Goal: Task Accomplishment & Management: Manage account settings

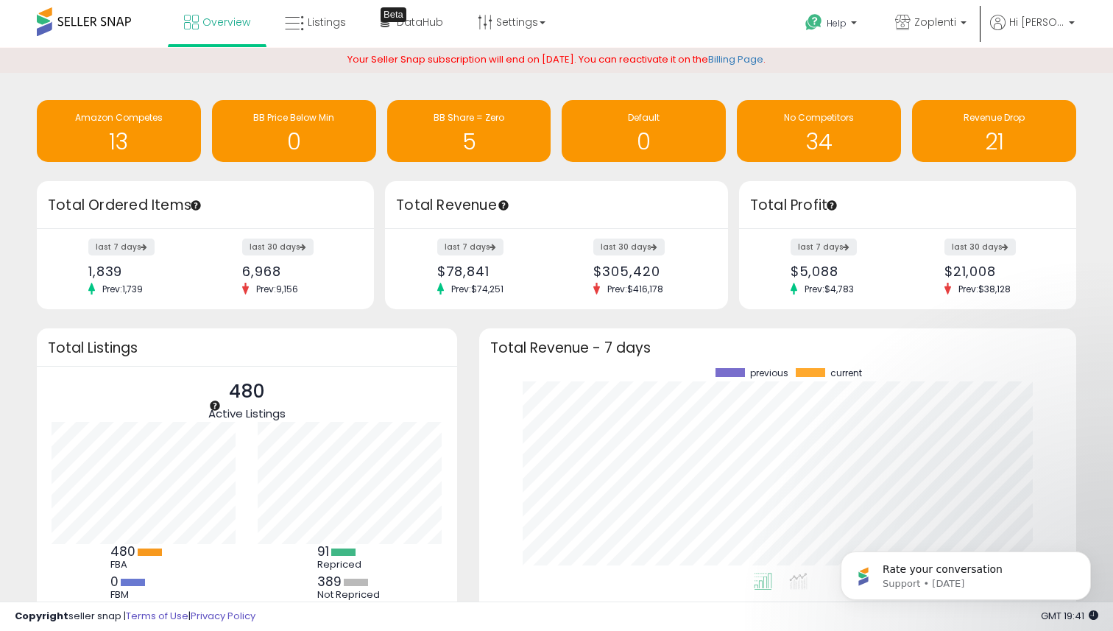
scroll to position [147, 206]
click at [429, 125] on div "5" at bounding box center [469, 132] width 149 height 43
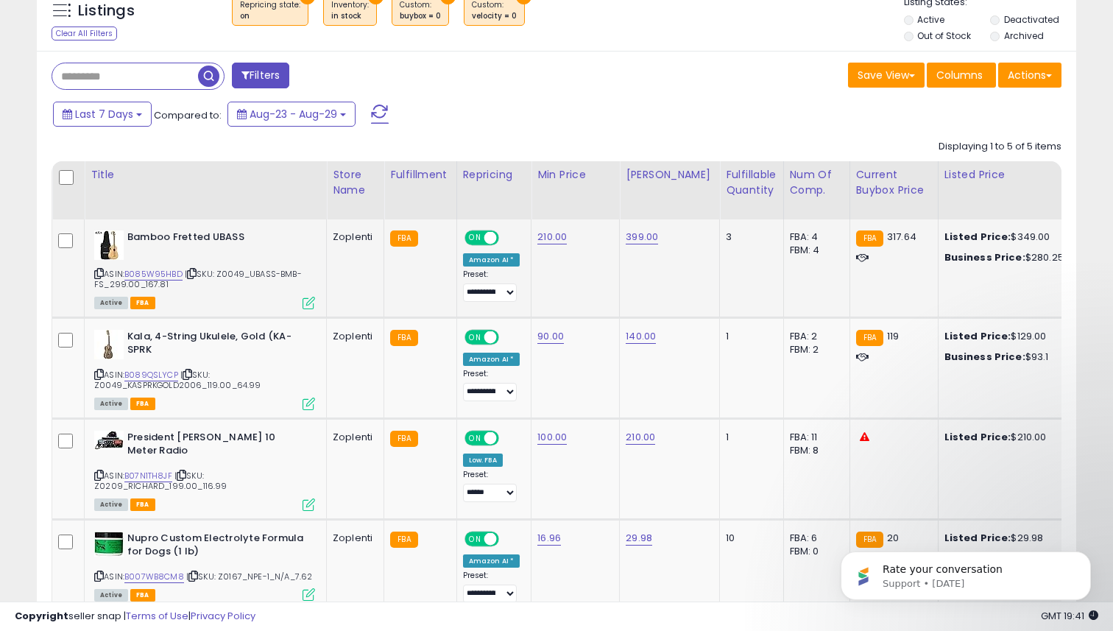
click at [160, 278] on span "| SKU: Z0049_UBASS-BMB-FS_299.00_167.81" at bounding box center [198, 279] width 208 height 22
click at [163, 275] on link "B085W95HBD" at bounding box center [153, 274] width 58 height 13
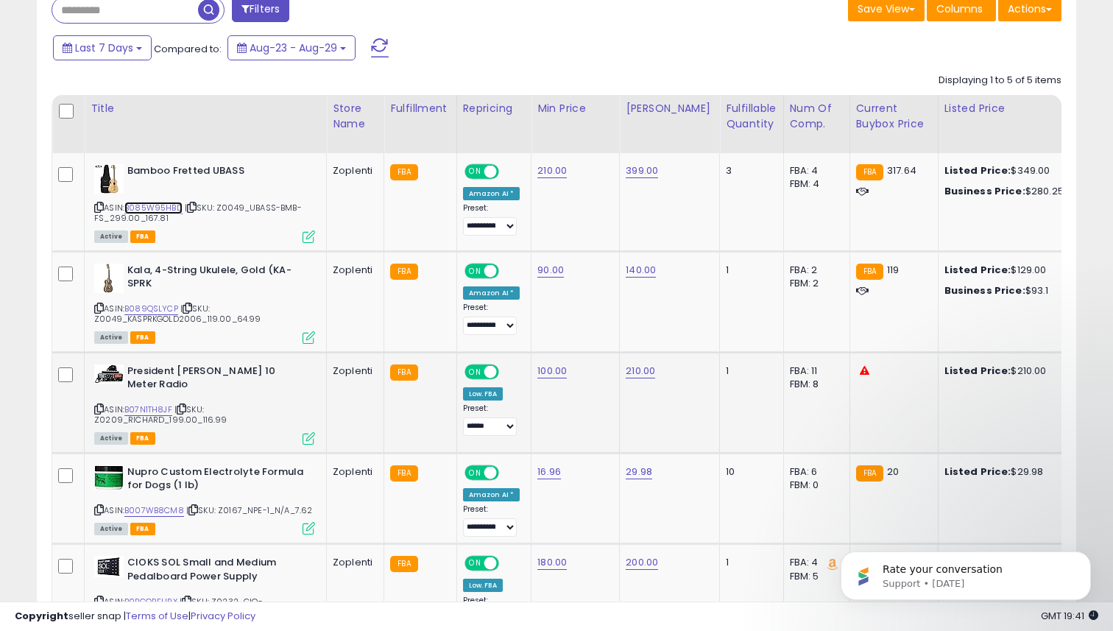
scroll to position [627, 0]
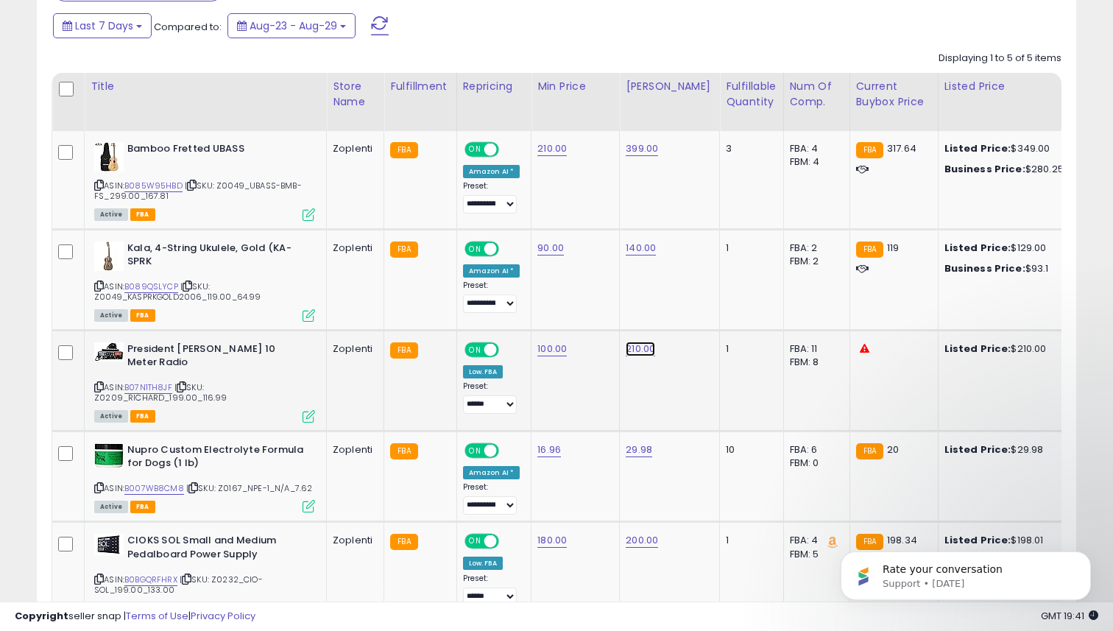
click at [628, 351] on link "210.00" at bounding box center [640, 349] width 29 height 15
type input "***"
click button "submit" at bounding box center [681, 312] width 25 height 22
click at [652, 358] on td "200.00" at bounding box center [670, 380] width 100 height 101
click at [650, 351] on link "200.00" at bounding box center [642, 349] width 32 height 15
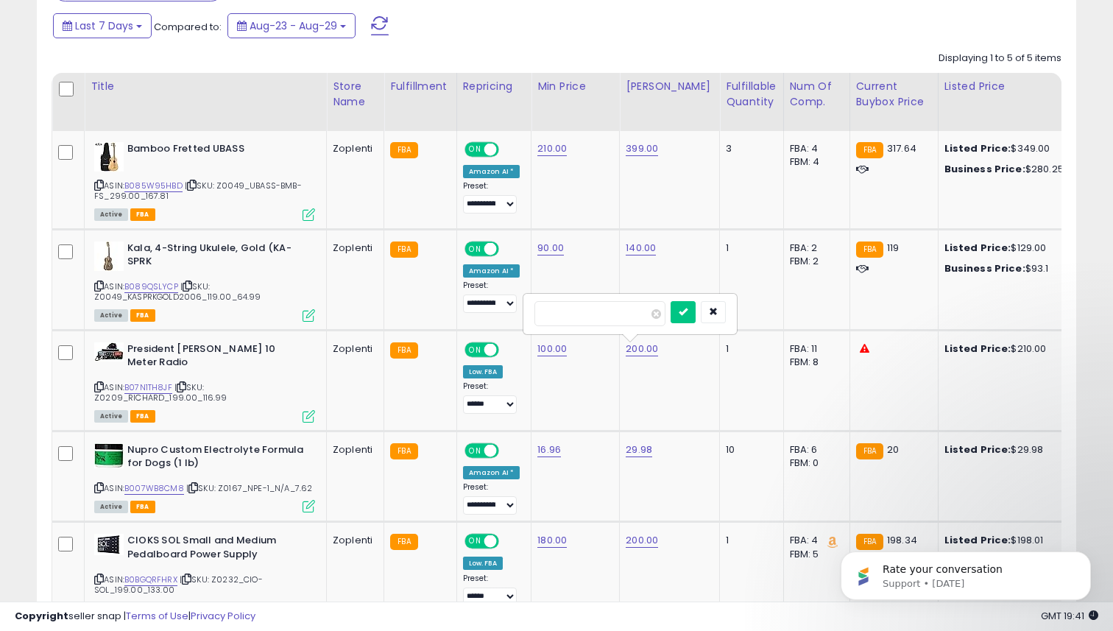
type input "***"
click button "submit" at bounding box center [683, 312] width 25 height 22
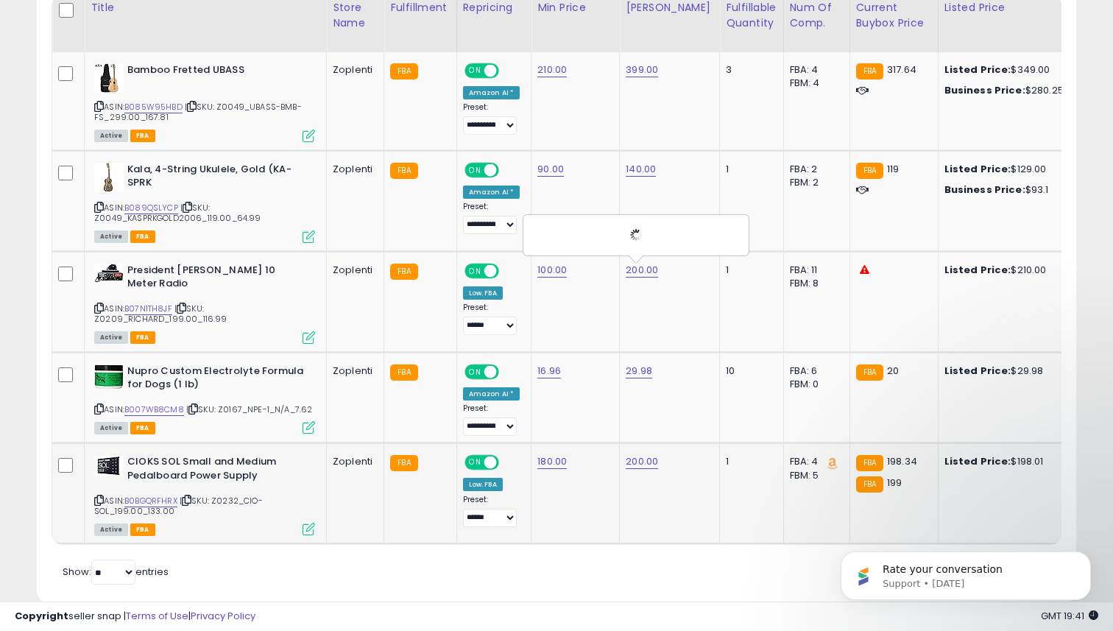
scroll to position [723, 0]
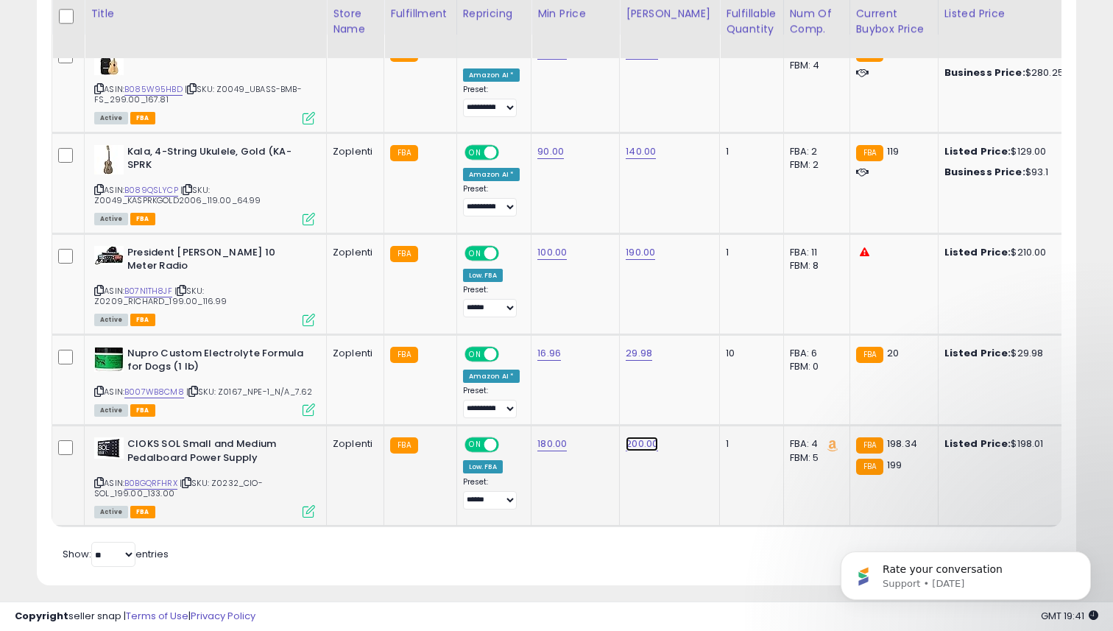
click at [633, 437] on link "200.00" at bounding box center [642, 444] width 32 height 15
type input "***"
click button "submit" at bounding box center [683, 398] width 25 height 22
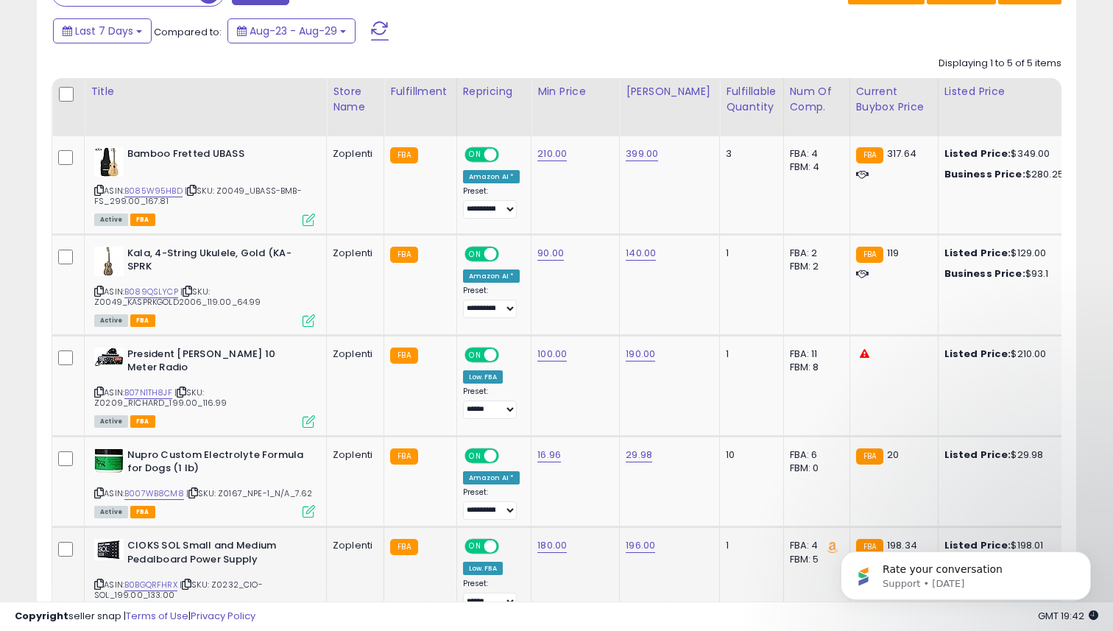
scroll to position [635, 0]
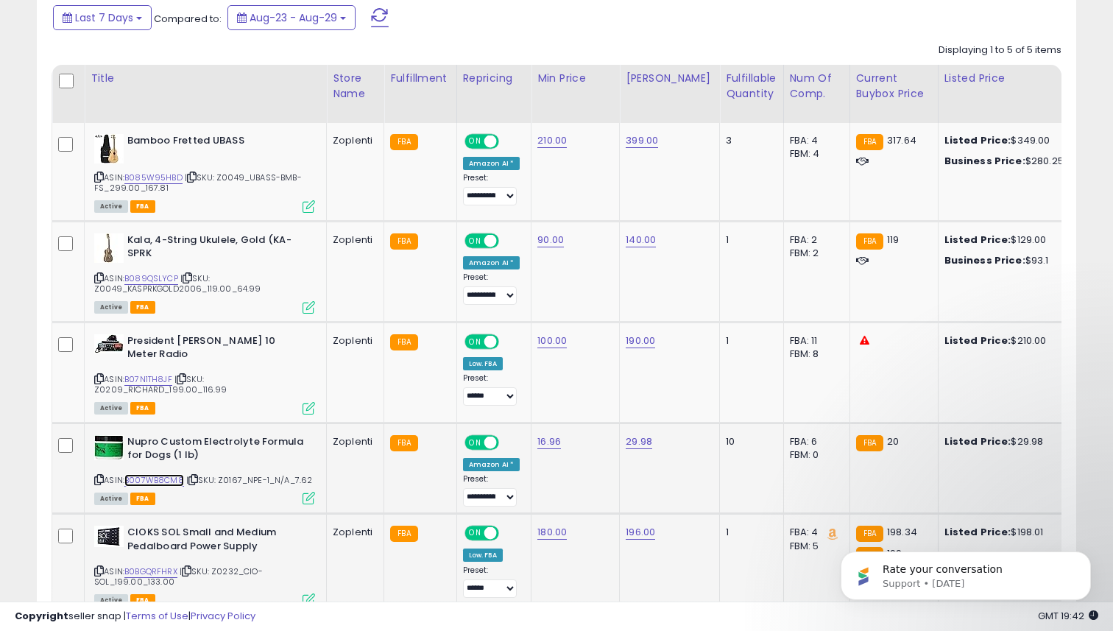
click at [163, 474] on link "B007WB8CM8" at bounding box center [154, 480] width 60 height 13
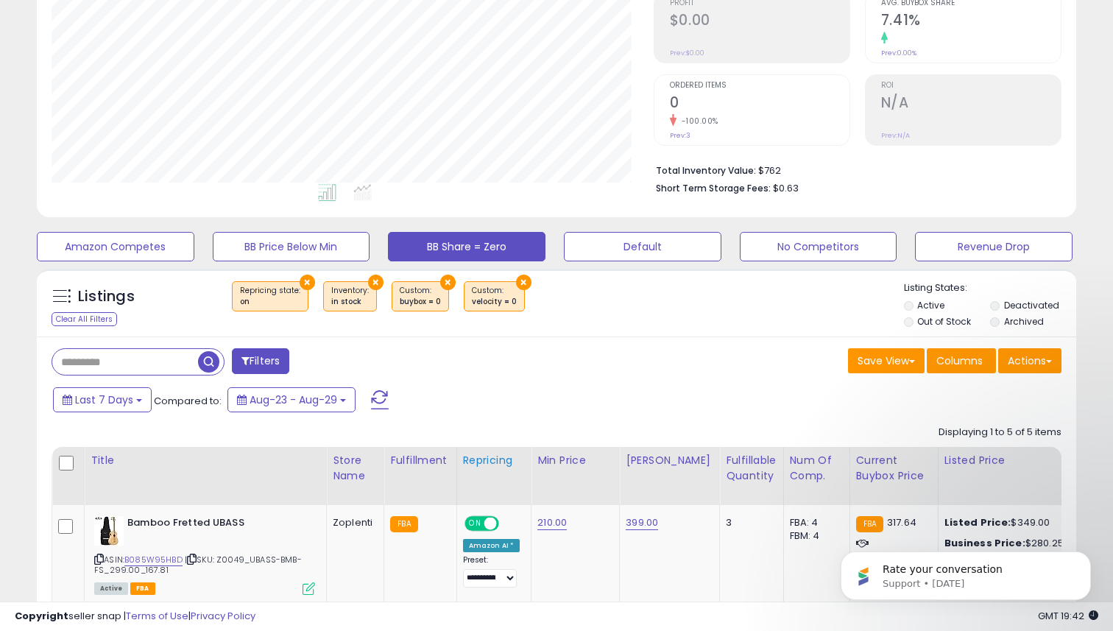
scroll to position [0, 0]
